Goal: Transaction & Acquisition: Purchase product/service

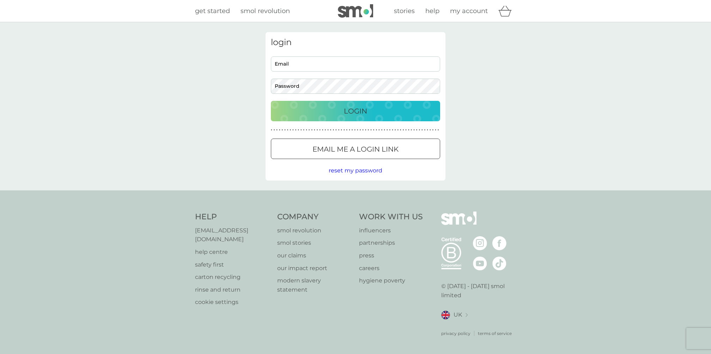
click at [310, 68] on input "Email" at bounding box center [355, 63] width 169 height 15
type input "[PERSON_NAME][EMAIL_ADDRESS][DOMAIN_NAME]"
click at [389, 108] on div "Login" at bounding box center [355, 110] width 155 height 11
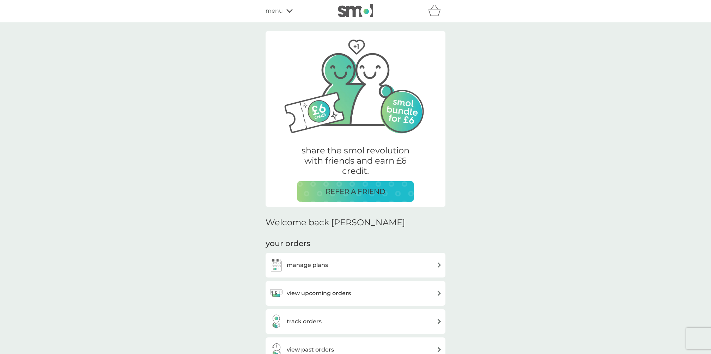
click at [288, 15] on div "menu" at bounding box center [296, 10] width 60 height 9
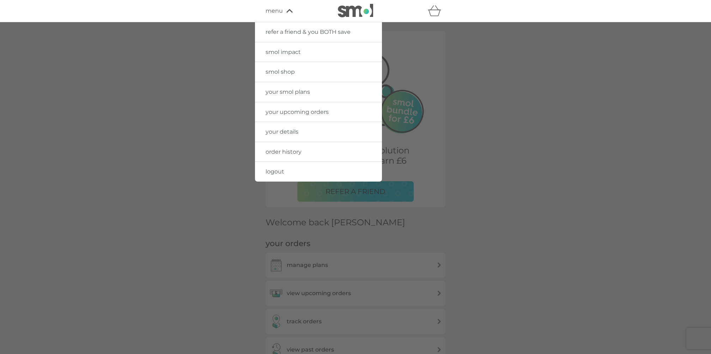
click at [290, 75] on span "smol shop" at bounding box center [280, 71] width 29 height 7
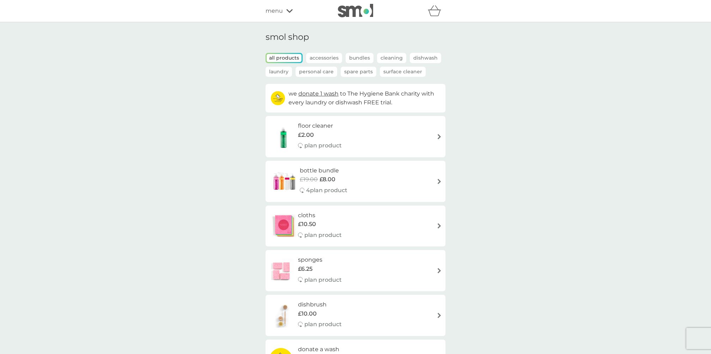
click at [313, 132] on span "£2.00" at bounding box center [306, 135] width 16 height 9
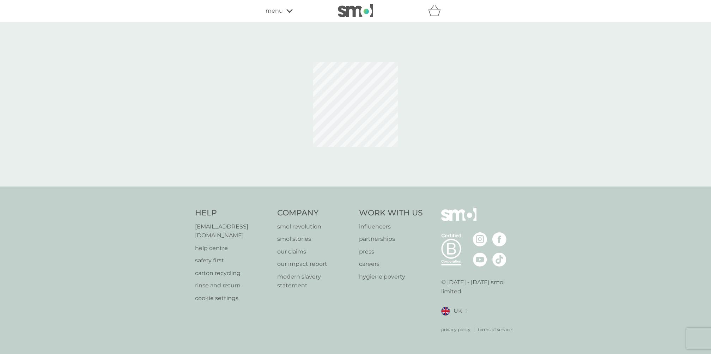
select select "84"
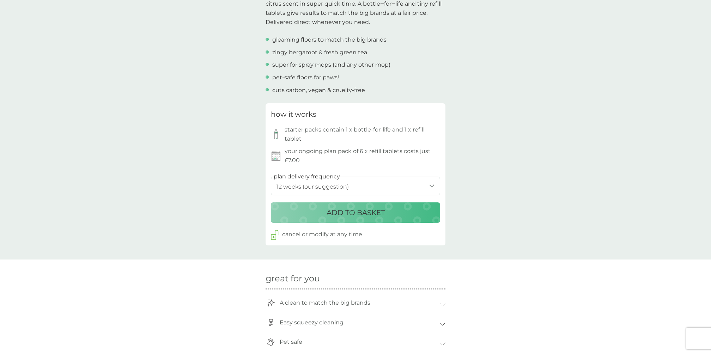
scroll to position [257, 0]
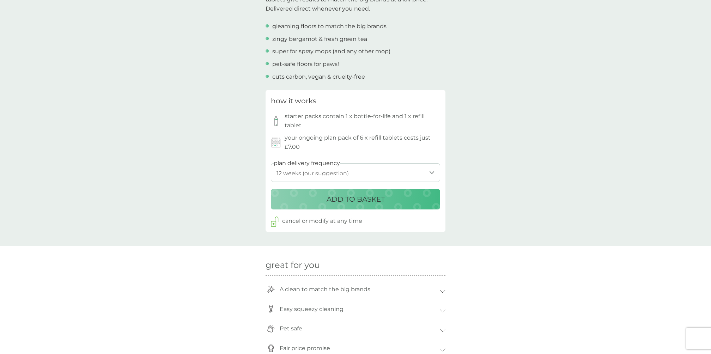
click at [332, 201] on p "ADD TO BASKET" at bounding box center [356, 199] width 58 height 11
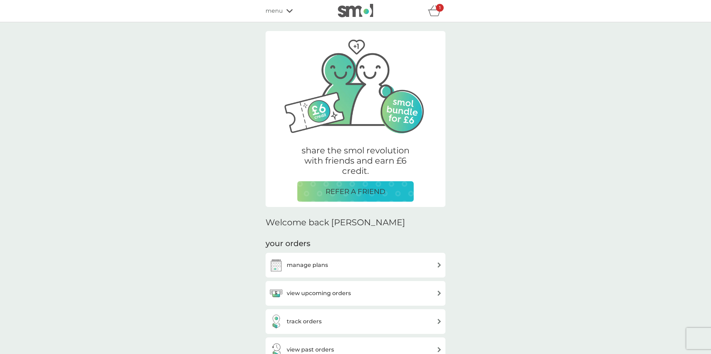
click at [273, 13] on span "menu" at bounding box center [274, 10] width 17 height 9
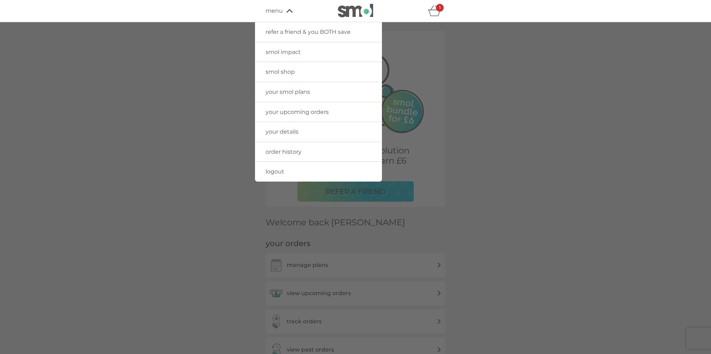
click at [284, 75] on link "smol shop" at bounding box center [318, 72] width 127 height 20
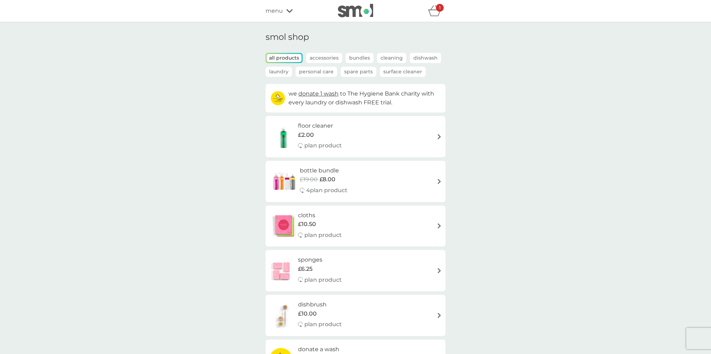
click at [289, 10] on icon at bounding box center [289, 11] width 6 height 4
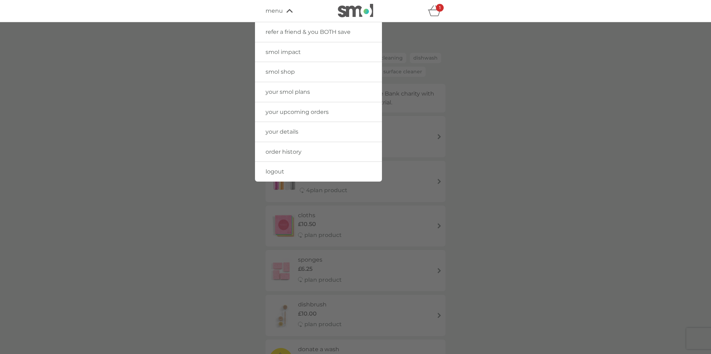
click at [304, 109] on span "your upcoming orders" at bounding box center [297, 112] width 63 height 7
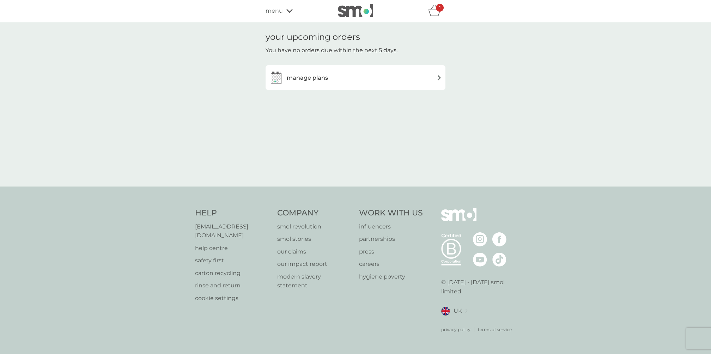
click at [287, 11] on icon at bounding box center [289, 11] width 6 height 4
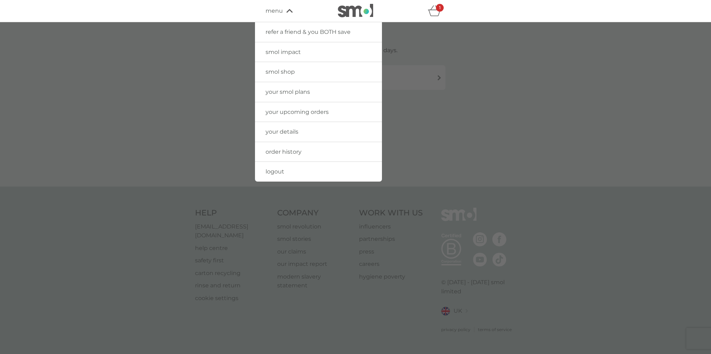
click at [296, 89] on span "your smol plans" at bounding box center [288, 92] width 44 height 7
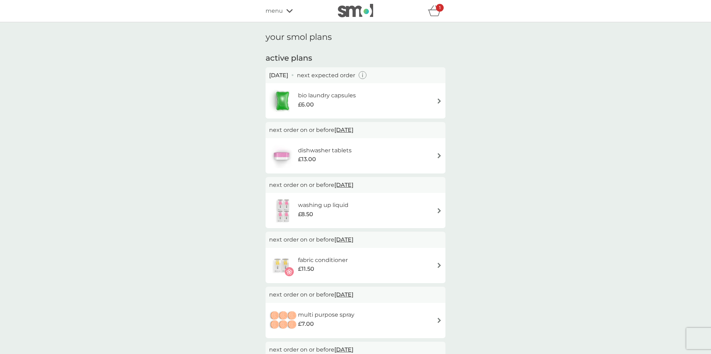
click at [281, 9] on span "menu" at bounding box center [274, 10] width 17 height 9
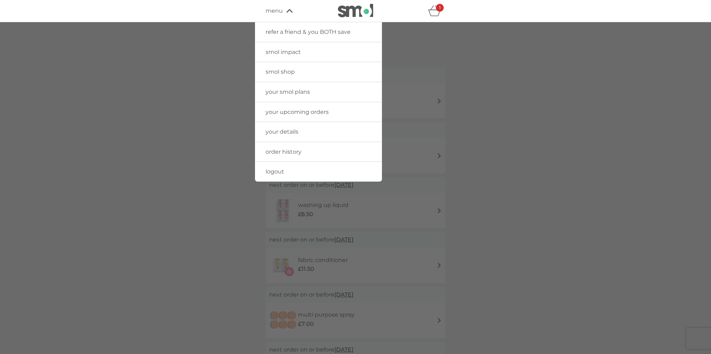
click at [279, 73] on span "smol shop" at bounding box center [280, 71] width 29 height 7
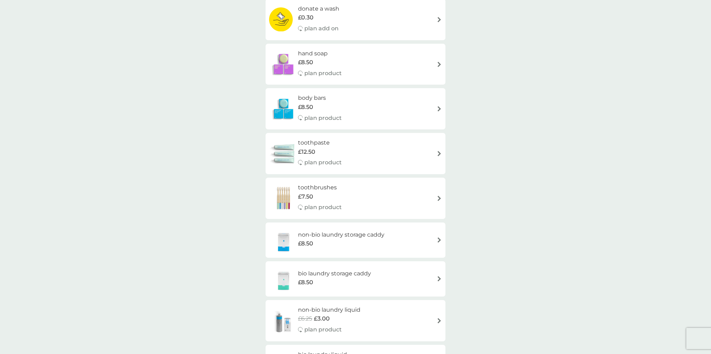
scroll to position [405, 0]
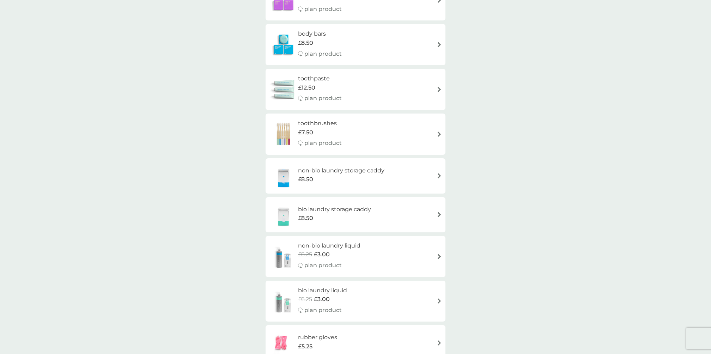
click at [322, 180] on div "£8.50" at bounding box center [341, 179] width 86 height 9
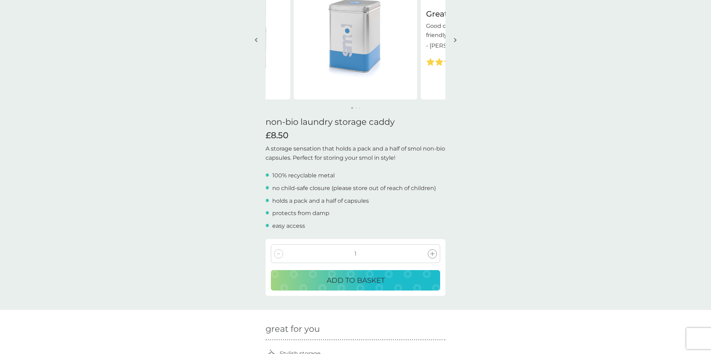
scroll to position [95, 0]
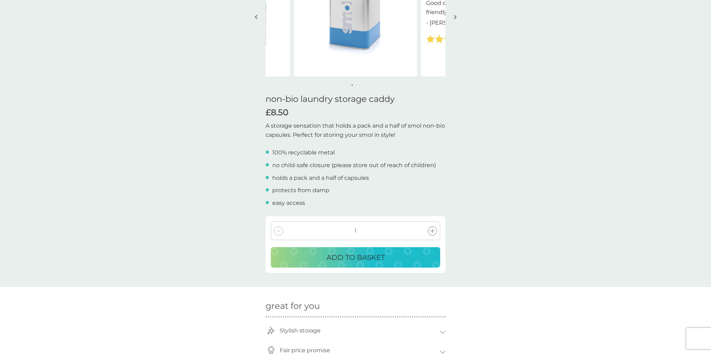
click at [322, 258] on div "ADD TO BASKET" at bounding box center [355, 257] width 155 height 11
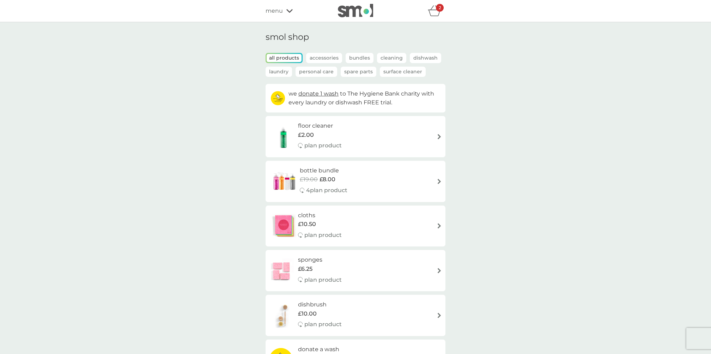
scroll to position [405, 0]
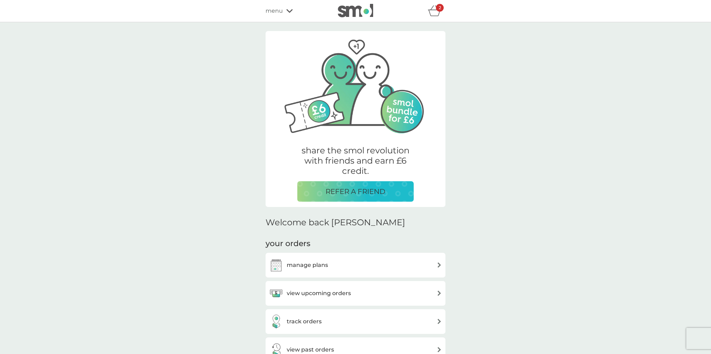
click at [433, 16] on icon "basket" at bounding box center [434, 10] width 13 height 11
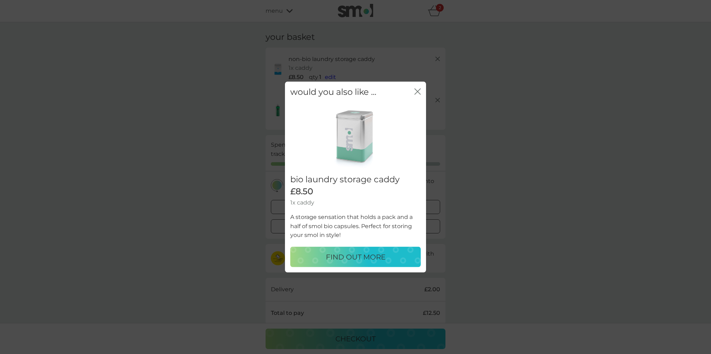
click at [417, 92] on icon "close" at bounding box center [416, 92] width 3 height 6
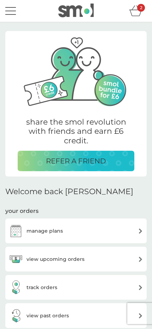
click at [11, 14] on div "menu" at bounding box center [10, 14] width 11 height 1
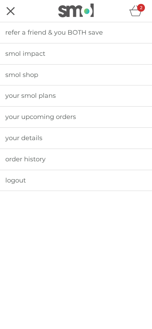
click at [24, 75] on span "smol shop" at bounding box center [21, 75] width 33 height 8
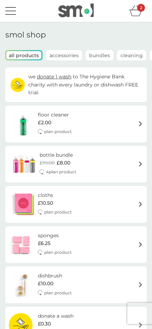
click at [49, 243] on span "£6.25" at bounding box center [44, 243] width 13 height 8
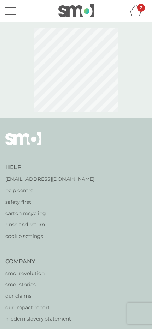
select select "63"
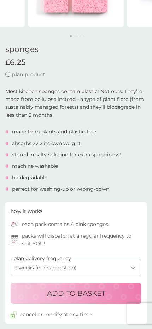
scroll to position [126, 0]
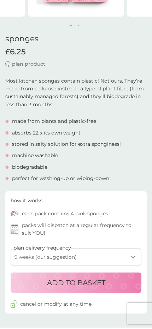
click at [53, 277] on p "ADD TO BASKET" at bounding box center [76, 282] width 58 height 11
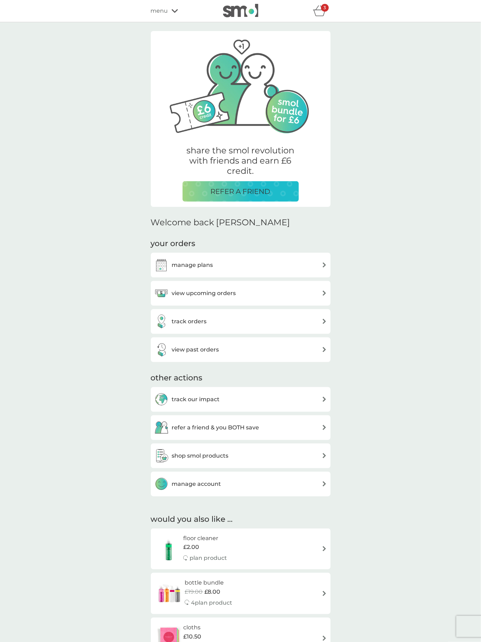
click at [167, 12] on span "menu" at bounding box center [159, 10] width 17 height 9
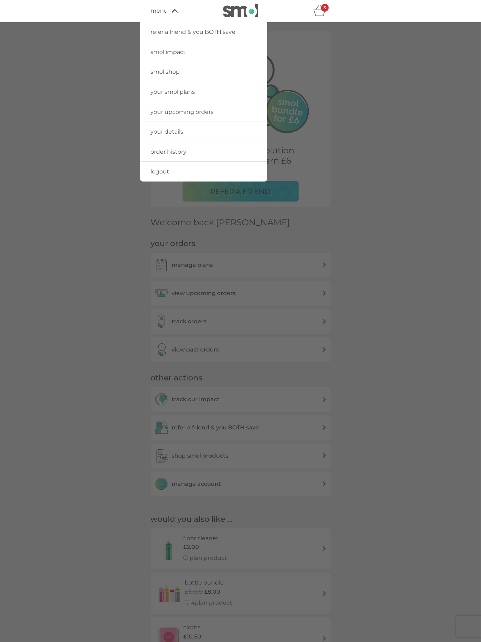
click at [182, 73] on link "smol shop" at bounding box center [203, 72] width 127 height 20
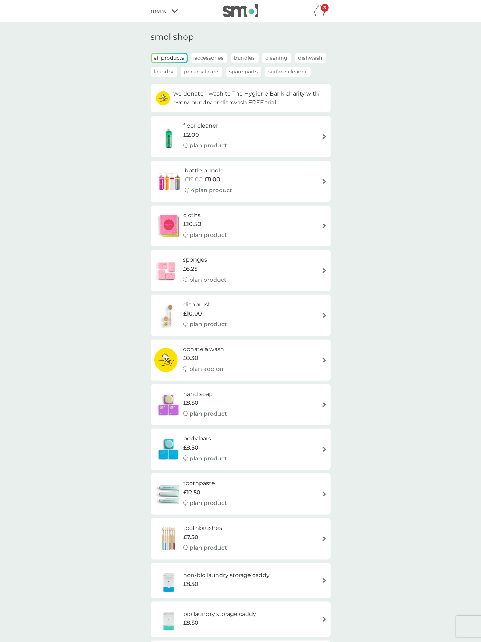
click at [223, 354] on h6 "hand soap" at bounding box center [205, 394] width 44 height 9
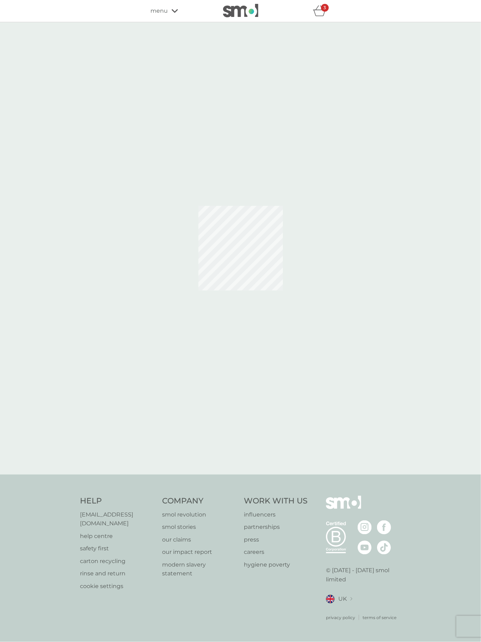
select select "91"
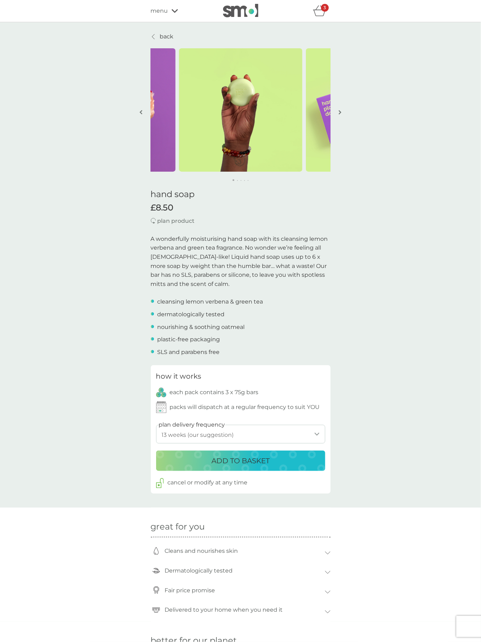
click at [240, 354] on p "ADD TO BASKET" at bounding box center [241, 460] width 58 height 11
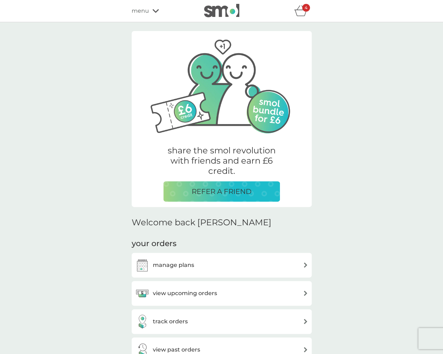
click at [304, 8] on div "4" at bounding box center [306, 8] width 8 height 8
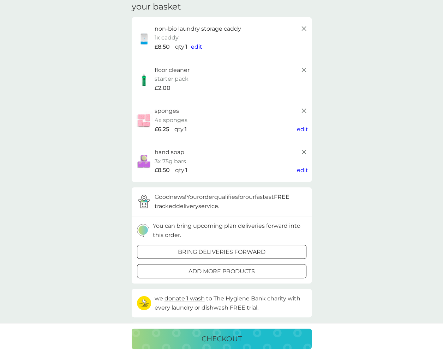
scroll to position [37, 0]
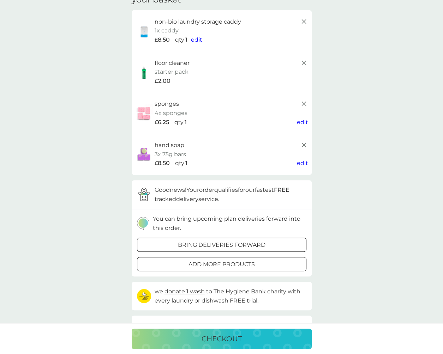
click at [190, 291] on span "donate 1 wash" at bounding box center [184, 291] width 40 height 7
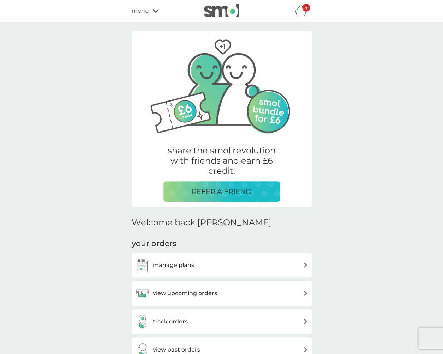
click at [303, 11] on div "4" at bounding box center [306, 8] width 8 height 8
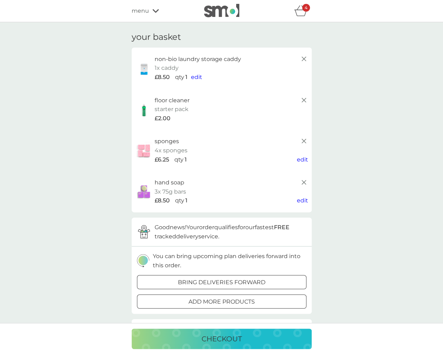
click at [219, 341] on p "checkout" at bounding box center [221, 338] width 40 height 11
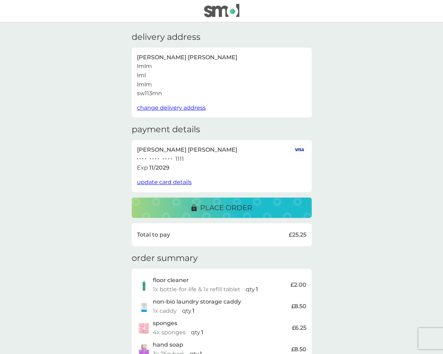
click at [167, 183] on span "update card details" at bounding box center [164, 182] width 55 height 7
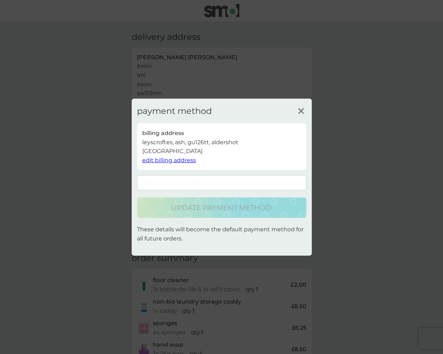
click at [170, 162] on span "edit billing address" at bounding box center [169, 160] width 54 height 7
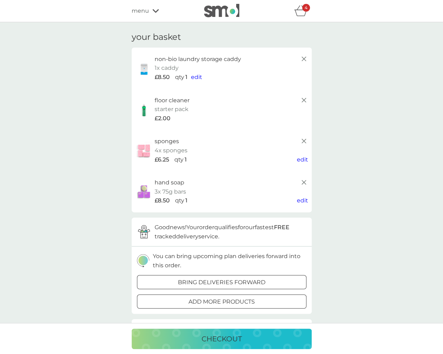
click at [239, 335] on p "checkout" at bounding box center [221, 338] width 40 height 11
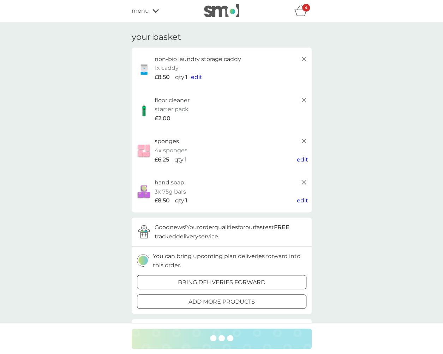
scroll to position [1, 0]
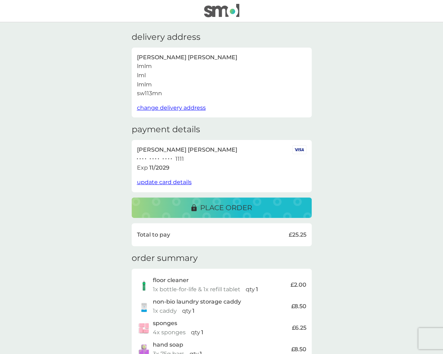
click at [180, 107] on span "change delivery address" at bounding box center [171, 107] width 69 height 7
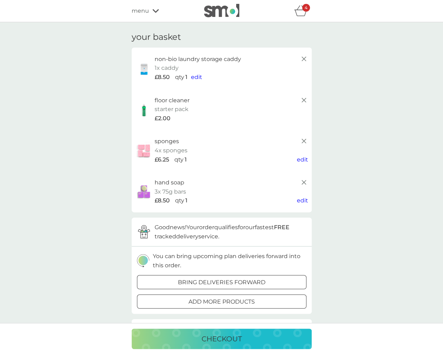
scroll to position [3, 0]
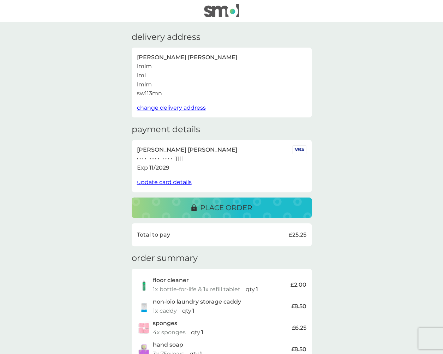
click at [218, 12] on img at bounding box center [221, 10] width 35 height 13
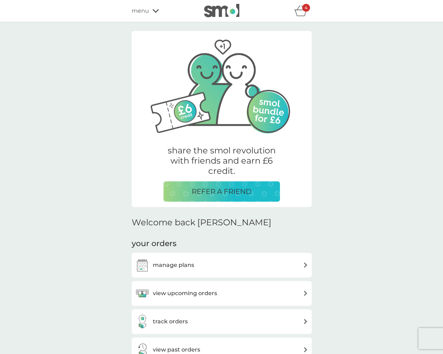
click at [157, 9] on icon at bounding box center [155, 11] width 6 height 4
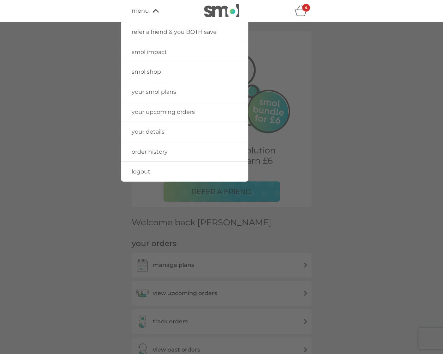
click at [137, 174] on link "logout" at bounding box center [184, 172] width 127 height 20
